Goal: Use online tool/utility: Utilize a website feature to perform a specific function

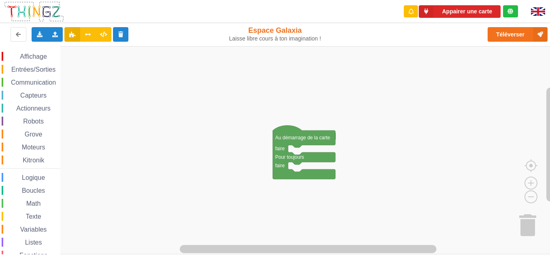
click at [23, 78] on div "Communication" at bounding box center [31, 82] width 59 height 9
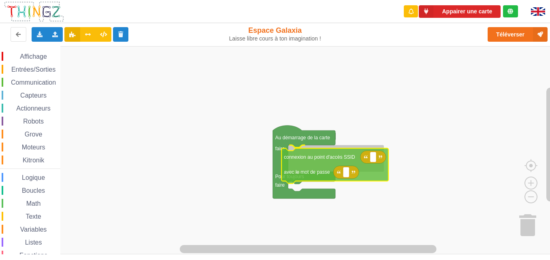
click at [313, 168] on div "Affichage Entrées/Sorties Communication Capteurs Actionneurs Robots Grove Moteu…" at bounding box center [278, 150] width 556 height 208
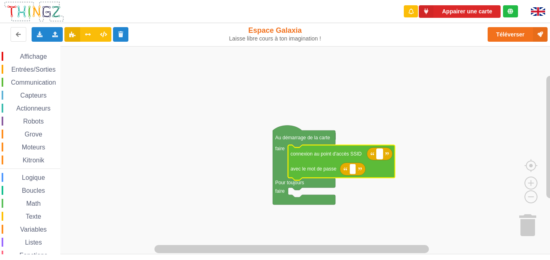
click at [381, 158] on rect "Espace de travail de Blocky" at bounding box center [380, 154] width 6 height 11
type input "technoa5"
click at [354, 171] on rect "Espace de travail de Blocky" at bounding box center [353, 169] width 6 height 11
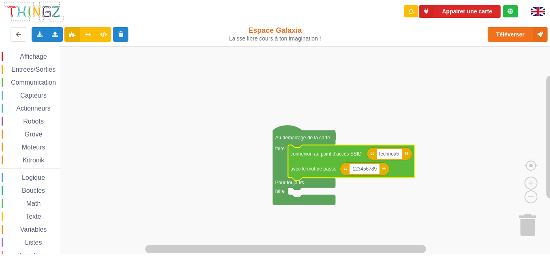
type input "1234567890"
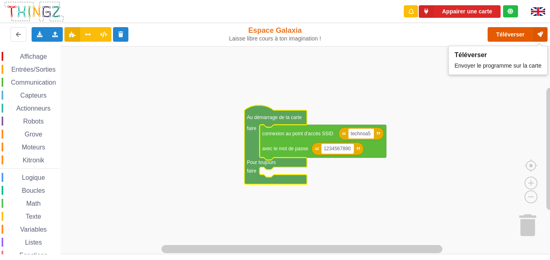
click at [518, 34] on button "Téléverser" at bounding box center [518, 34] width 60 height 15
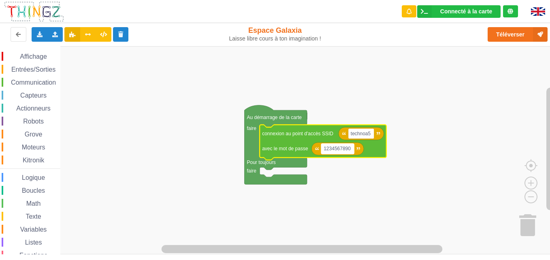
click at [350, 151] on text "1234567890" at bounding box center [337, 149] width 27 height 6
click at [351, 188] on rect "Espace de travail de Blocky" at bounding box center [278, 150] width 556 height 208
click at [350, 151] on text "1234567890" at bounding box center [337, 149] width 27 height 6
click at [357, 169] on rect "Espace de travail de Blocky" at bounding box center [278, 150] width 556 height 208
click at [338, 152] on text "1234567890" at bounding box center [337, 149] width 27 height 6
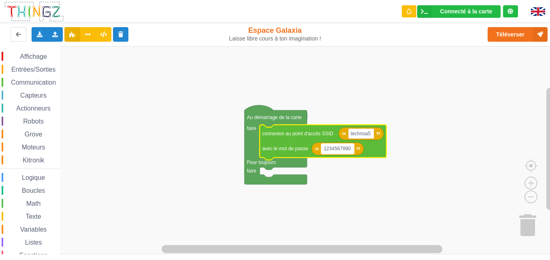
click at [349, 148] on text "1234567890" at bounding box center [337, 149] width 27 height 6
click at [369, 186] on rect "Espace de travail de Blocky" at bounding box center [278, 150] width 556 height 208
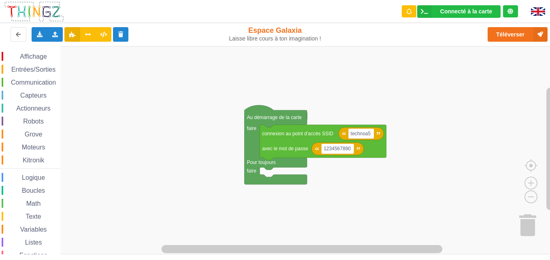
click at [20, 79] on span "Communication" at bounding box center [33, 82] width 47 height 7
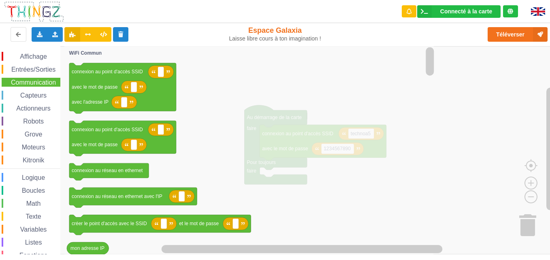
click at [376, 205] on icon "Espace de travail de Blocky" at bounding box center [250, 150] width 372 height 208
drag, startPoint x: 60, startPoint y: 167, endPoint x: 60, endPoint y: 199, distance: 31.2
click at [60, 199] on div "Affichage Entrées/Sorties Communication Capteurs Actionneurs Robots Grove Moteu…" at bounding box center [30, 150] width 60 height 208
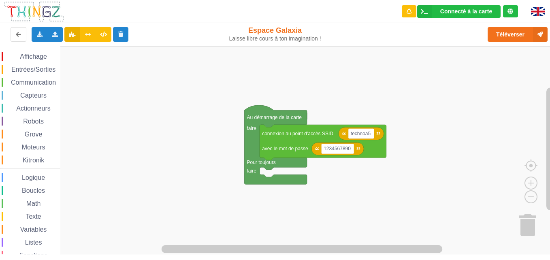
click at [29, 78] on div "Communication" at bounding box center [31, 82] width 59 height 9
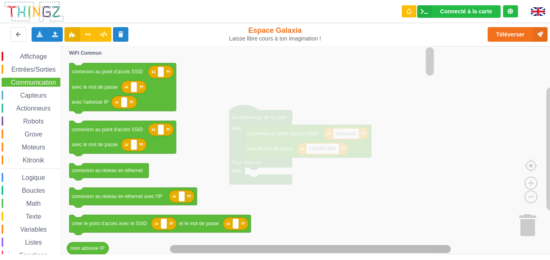
click at [195, 253] on g "Espace de travail de Blocky" at bounding box center [305, 249] width 481 height 10
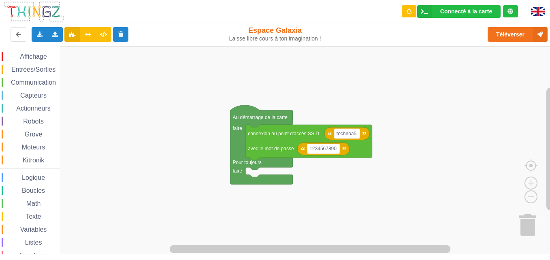
click at [21, 83] on span "Communication" at bounding box center [33, 82] width 47 height 7
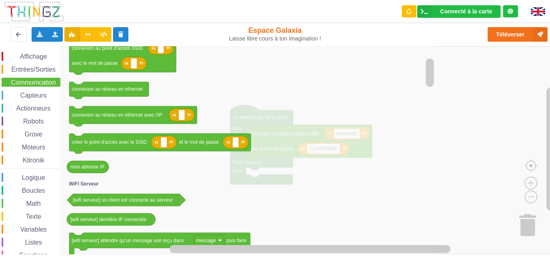
click at [109, 159] on icon "Espace de travail de Blocky" at bounding box center [250, 150] width 372 height 208
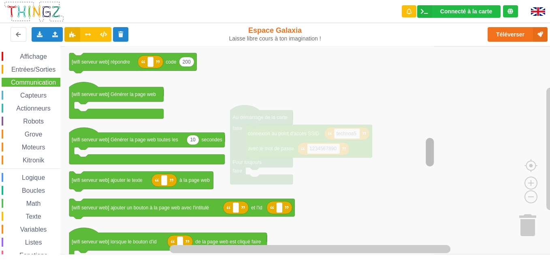
click at [430, 153] on rect "Espace de travail de Blocky" at bounding box center [430, 152] width 8 height 28
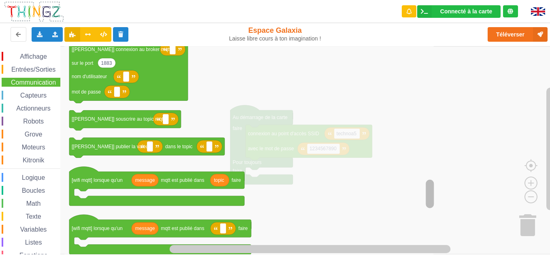
click at [438, 201] on div "Affichage Entrées/Sorties Communication Capteurs Actionneurs Robots Grove Moteu…" at bounding box center [278, 150] width 556 height 208
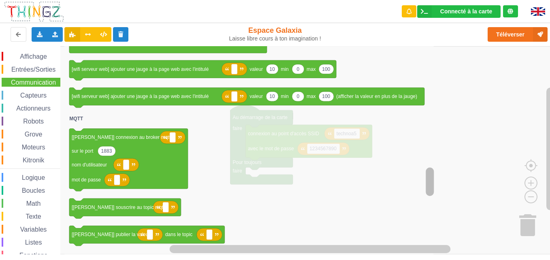
click at [418, 183] on div "Affichage Entrées/Sorties Communication Capteurs Actionneurs Robots Grove Moteu…" at bounding box center [278, 150] width 556 height 208
click at [431, 184] on rect "Espace de travail de Blocky" at bounding box center [430, 181] width 8 height 28
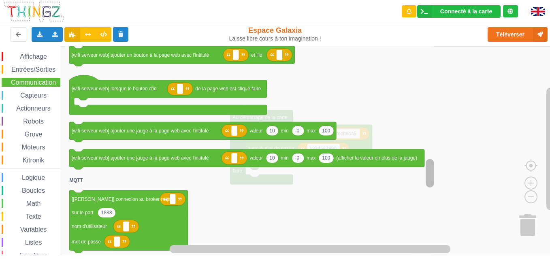
click at [434, 176] on g "Espace de travail de Blocky" at bounding box center [430, 150] width 10 height 206
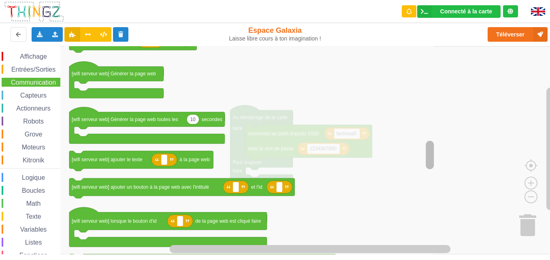
click at [428, 156] on rect "Espace de travail de Blocky" at bounding box center [430, 155] width 8 height 28
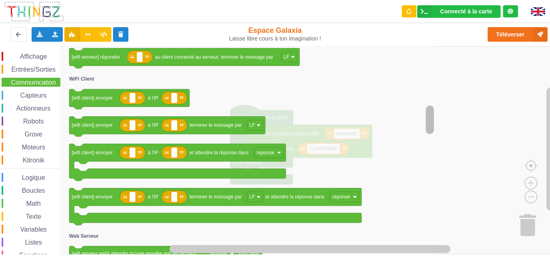
click at [430, 119] on rect "Espace de travail de Blocky" at bounding box center [430, 119] width 8 height 28
click at [432, 122] on rect "Espace de travail de Blocky" at bounding box center [430, 119] width 8 height 28
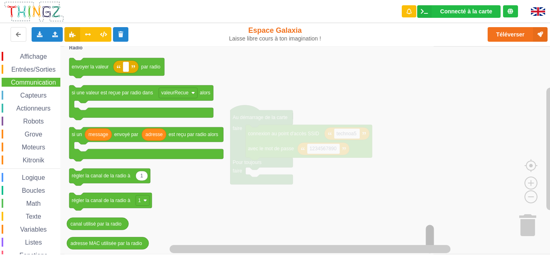
click at [436, 260] on html "Connecté à la carte Réglages Ouvrir le moniteur automatiquement Connexion autom…" at bounding box center [275, 130] width 550 height 260
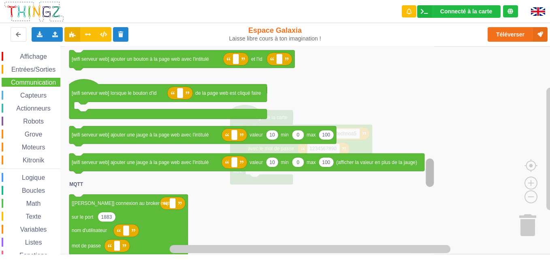
click at [438, 168] on div "Affichage Entrées/Sorties Communication Capteurs Actionneurs Robots Grove Moteu…" at bounding box center [278, 150] width 556 height 208
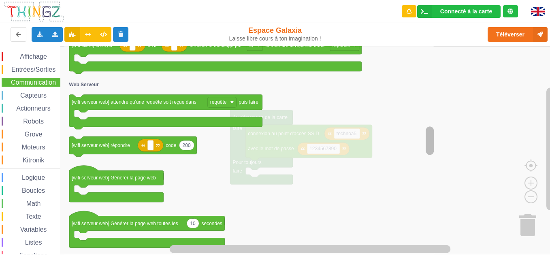
click at [433, 138] on rect "Espace de travail de Blocky" at bounding box center [430, 140] width 8 height 28
click at [429, 141] on rect "Espace de travail de Blocky" at bounding box center [430, 140] width 8 height 28
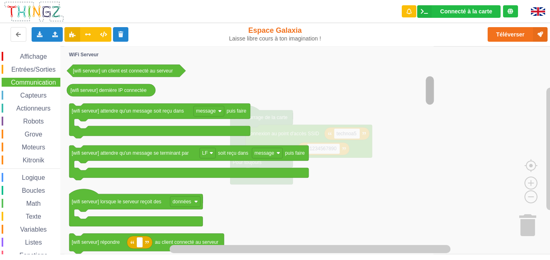
click at [431, 87] on rect "Espace de travail de Blocky" at bounding box center [430, 90] width 8 height 28
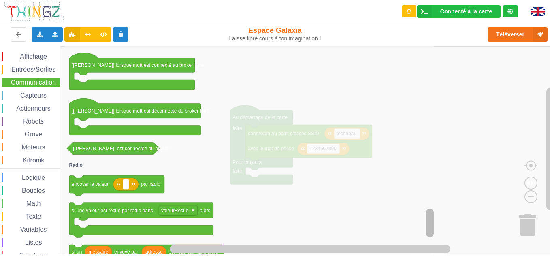
click at [436, 222] on div "Affichage Entrées/Sorties Communication Capteurs Actionneurs Robots Grove Moteu…" at bounding box center [278, 150] width 556 height 208
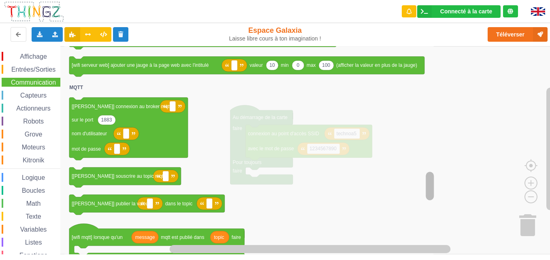
click at [428, 188] on rect "Espace de travail de Blocky" at bounding box center [430, 186] width 8 height 28
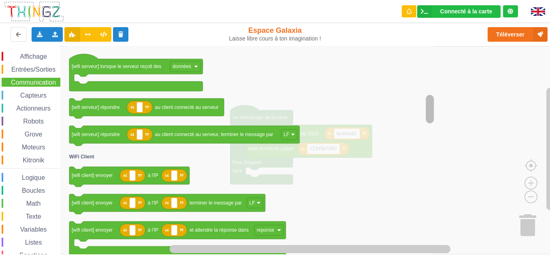
click at [429, 103] on rect "Espace de travail de Blocky" at bounding box center [430, 109] width 8 height 28
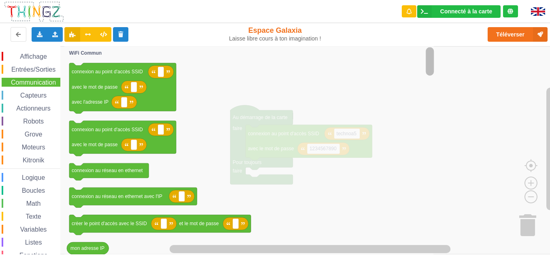
click at [428, 35] on div "Connecté à la carte Réglages Ouvrir le moniteur automatiquement Connexion autom…" at bounding box center [275, 124] width 562 height 260
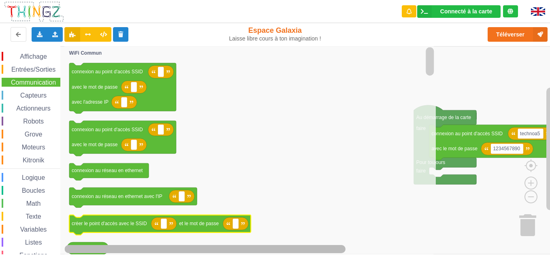
click at [196, 218] on div "Affichage Entrées/Sorties Communication Capteurs Actionneurs Robots Grove Moteu…" at bounding box center [278, 150] width 556 height 208
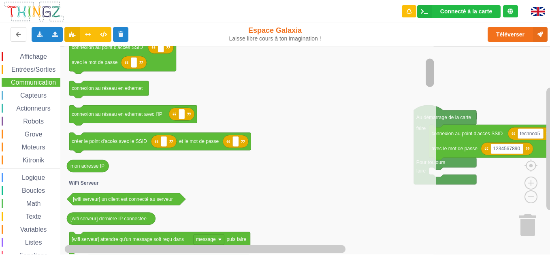
click at [429, 80] on rect "Espace de travail de Blocky" at bounding box center [430, 72] width 8 height 28
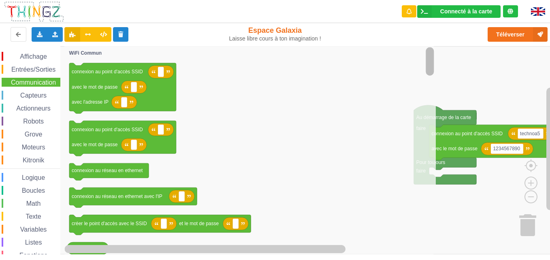
click at [425, 20] on div "Connecté à la carte Réglages Ouvrir le moniteur automatiquement Connexion autom…" at bounding box center [275, 124] width 562 height 260
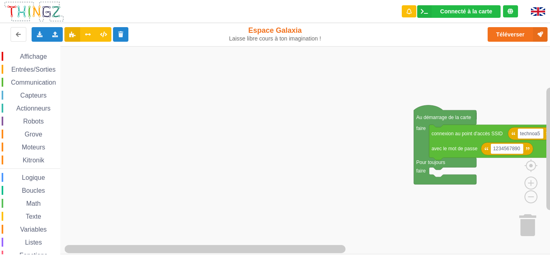
click at [17, 82] on span "Communication" at bounding box center [33, 82] width 47 height 7
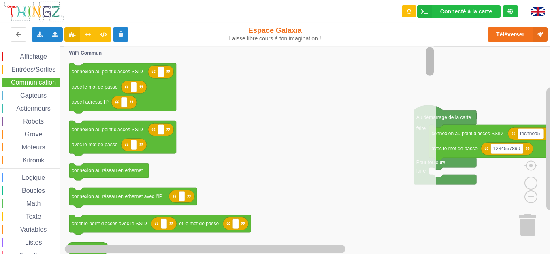
click at [431, 48] on rect "Espace de travail de Blocky" at bounding box center [430, 61] width 8 height 28
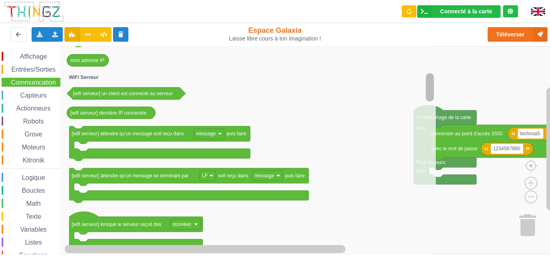
click at [431, 83] on rect "Espace de travail de Blocky" at bounding box center [430, 87] width 8 height 28
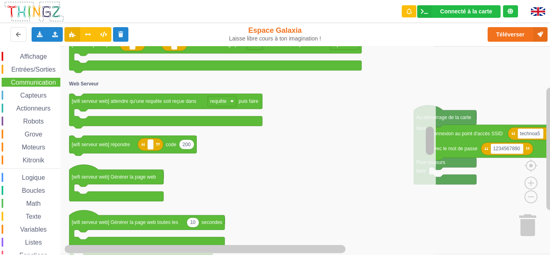
click at [427, 144] on rect "Espace de travail de Blocky" at bounding box center [430, 140] width 8 height 28
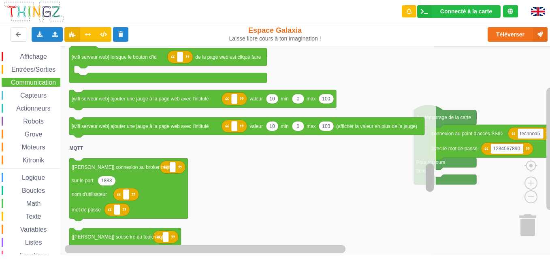
click at [431, 190] on rect "Espace de travail de Blocky" at bounding box center [430, 177] width 8 height 28
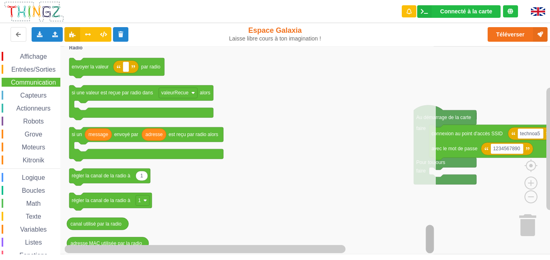
click at [436, 260] on html "Connecté à la carte Réglages Ouvrir le moniteur automatiquement Connexion autom…" at bounding box center [275, 130] width 550 height 260
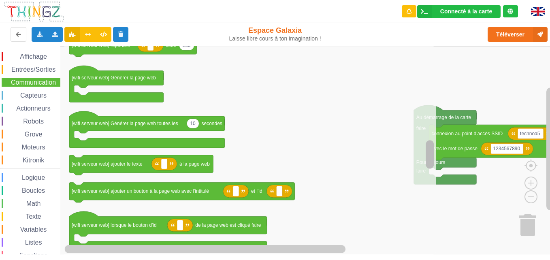
click at [441, 83] on div "Affichage Entrées/Sorties Communication Capteurs Actionneurs Robots Grove Moteu…" at bounding box center [278, 150] width 556 height 208
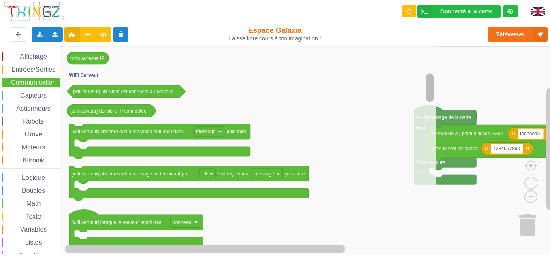
click at [429, 81] on rect "Espace de travail de Blocky" at bounding box center [430, 87] width 8 height 28
click at [428, 82] on rect "Espace de travail de Blocky" at bounding box center [430, 87] width 8 height 28
click at [432, 88] on rect "Espace de travail de Blocky" at bounding box center [430, 87] width 8 height 28
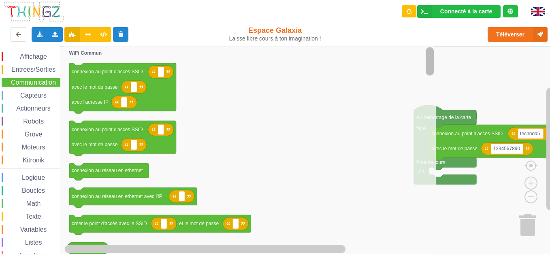
click at [432, 50] on rect "Espace de travail de Blocky" at bounding box center [430, 61] width 8 height 28
click at [432, 68] on g "Espace de travail de Blocky" at bounding box center [430, 150] width 10 height 206
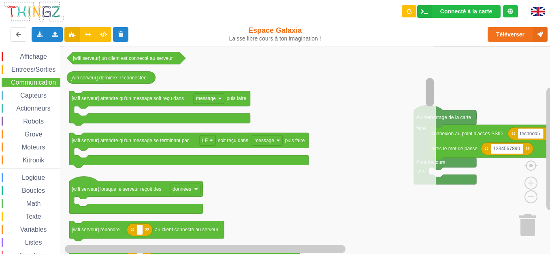
click at [432, 98] on rect "Espace de travail de Blocky" at bounding box center [430, 92] width 8 height 28
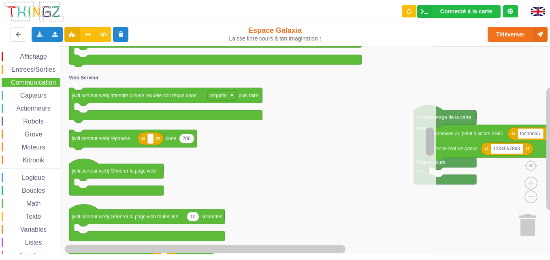
click at [430, 145] on rect "Espace de travail de Blocky" at bounding box center [430, 141] width 8 height 28
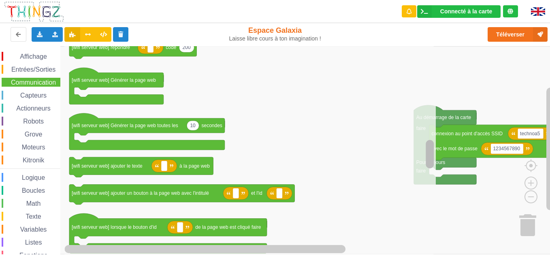
click at [430, 158] on rect "Espace de travail de Blocky" at bounding box center [430, 154] width 8 height 28
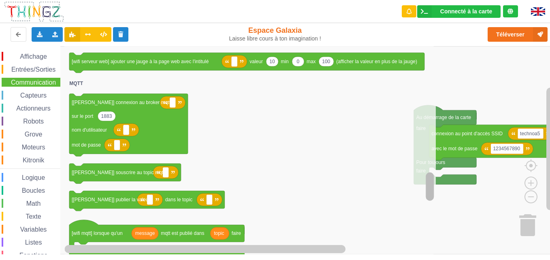
click at [424, 189] on div "Affichage Entrées/Sorties Communication Capteurs Actionneurs Robots Grove Moteu…" at bounding box center [278, 150] width 556 height 208
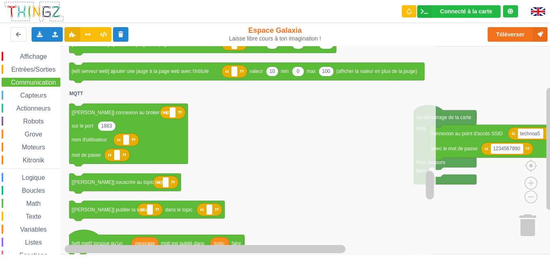
click at [428, 193] on div "Affichage Entrées/Sorties Communication Capteurs Actionneurs Robots Grove Moteu…" at bounding box center [278, 150] width 556 height 208
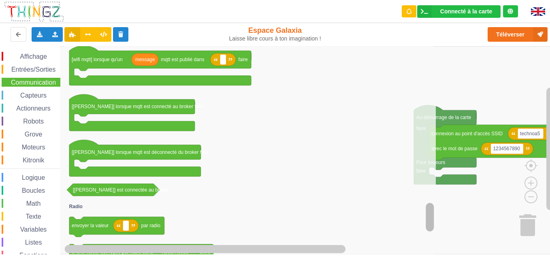
click at [424, 225] on div "Affichage Entrées/Sorties Communication Capteurs Actionneurs Robots Grove Moteu…" at bounding box center [278, 150] width 556 height 208
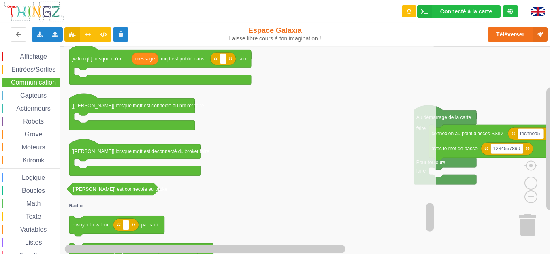
click at [431, 221] on div "Affichage Entrées/Sorties Communication Capteurs Actionneurs Robots Grove Moteu…" at bounding box center [278, 150] width 556 height 208
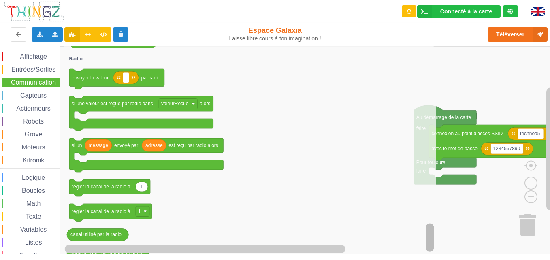
click at [431, 241] on rect "Espace de travail de Blocky" at bounding box center [430, 237] width 8 height 28
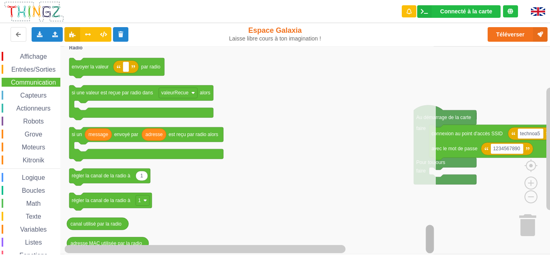
click at [431, 246] on div "Affichage Entrées/Sorties Communication Capteurs Actionneurs Robots Grove Moteu…" at bounding box center [278, 150] width 556 height 208
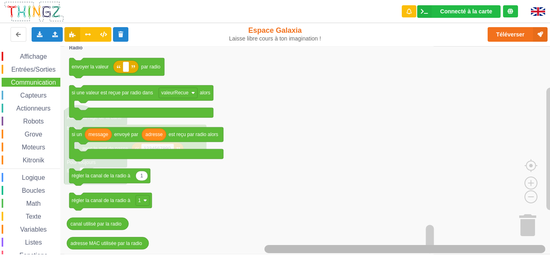
click at [425, 260] on html "Connecté à la carte Réglages Ouvrir le moniteur automatiquement Connexion autom…" at bounding box center [275, 130] width 550 height 260
